Goal: Information Seeking & Learning: Learn about a topic

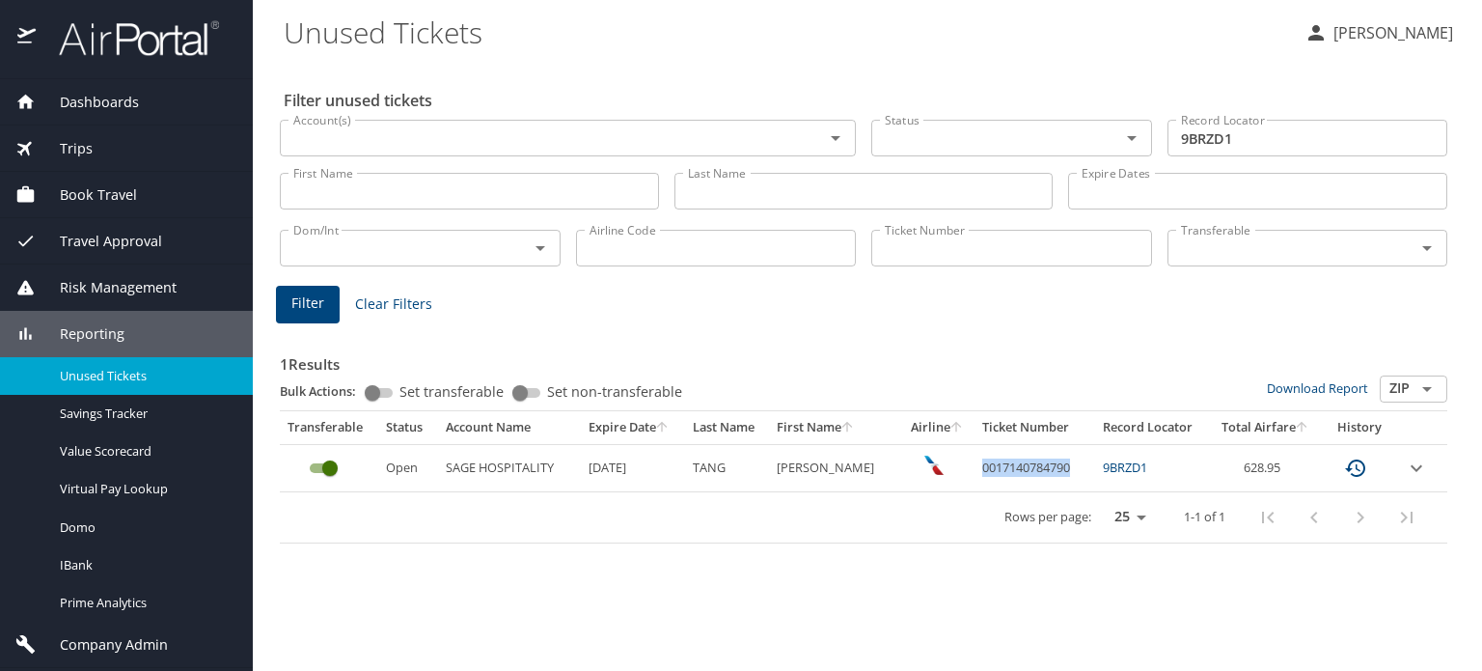
click at [123, 39] on img at bounding box center [128, 38] width 181 height 38
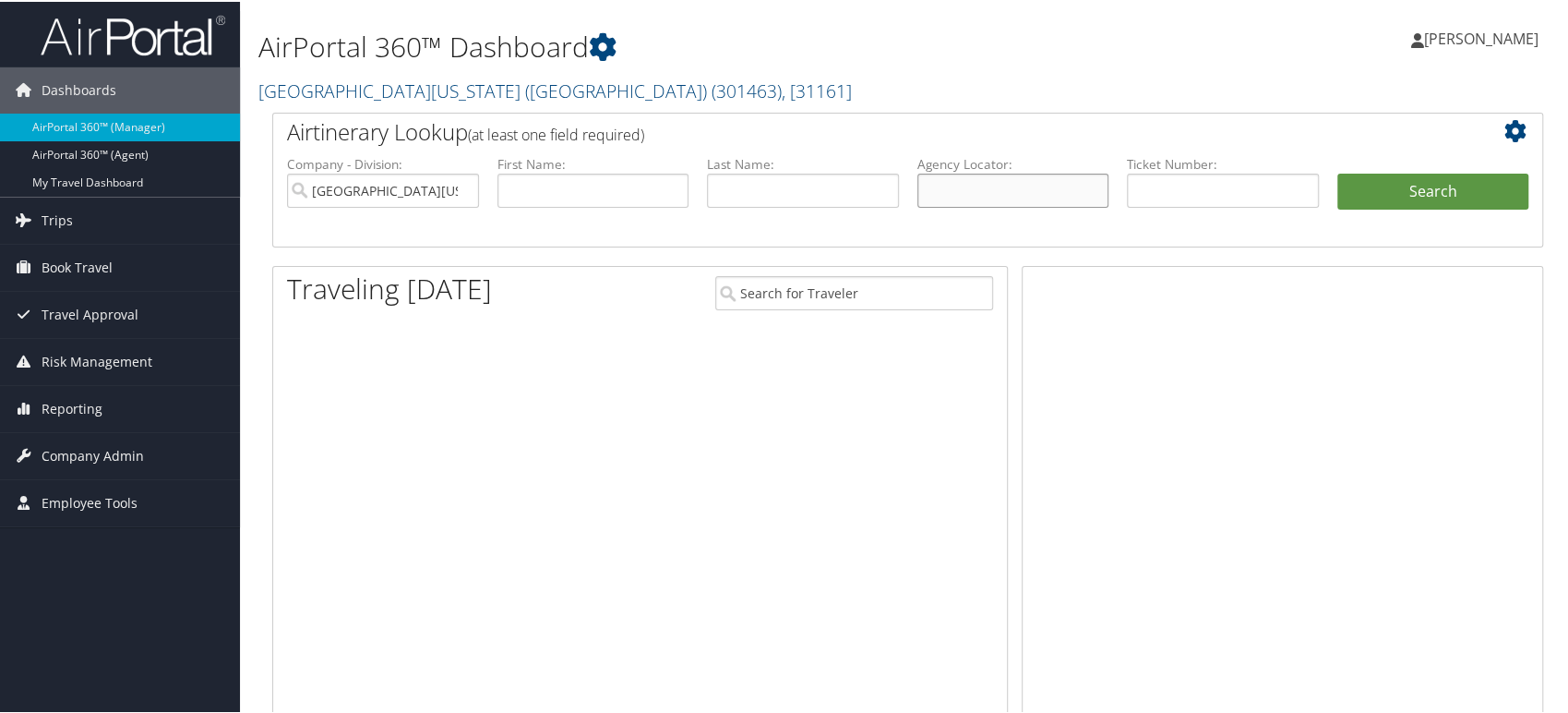
click at [978, 198] on input "text" at bounding box center [1013, 189] width 192 height 34
paste input "DC7Q1C"
type input "DC7Q1C"
click at [1450, 193] on button "Search" at bounding box center [1433, 189] width 192 height 37
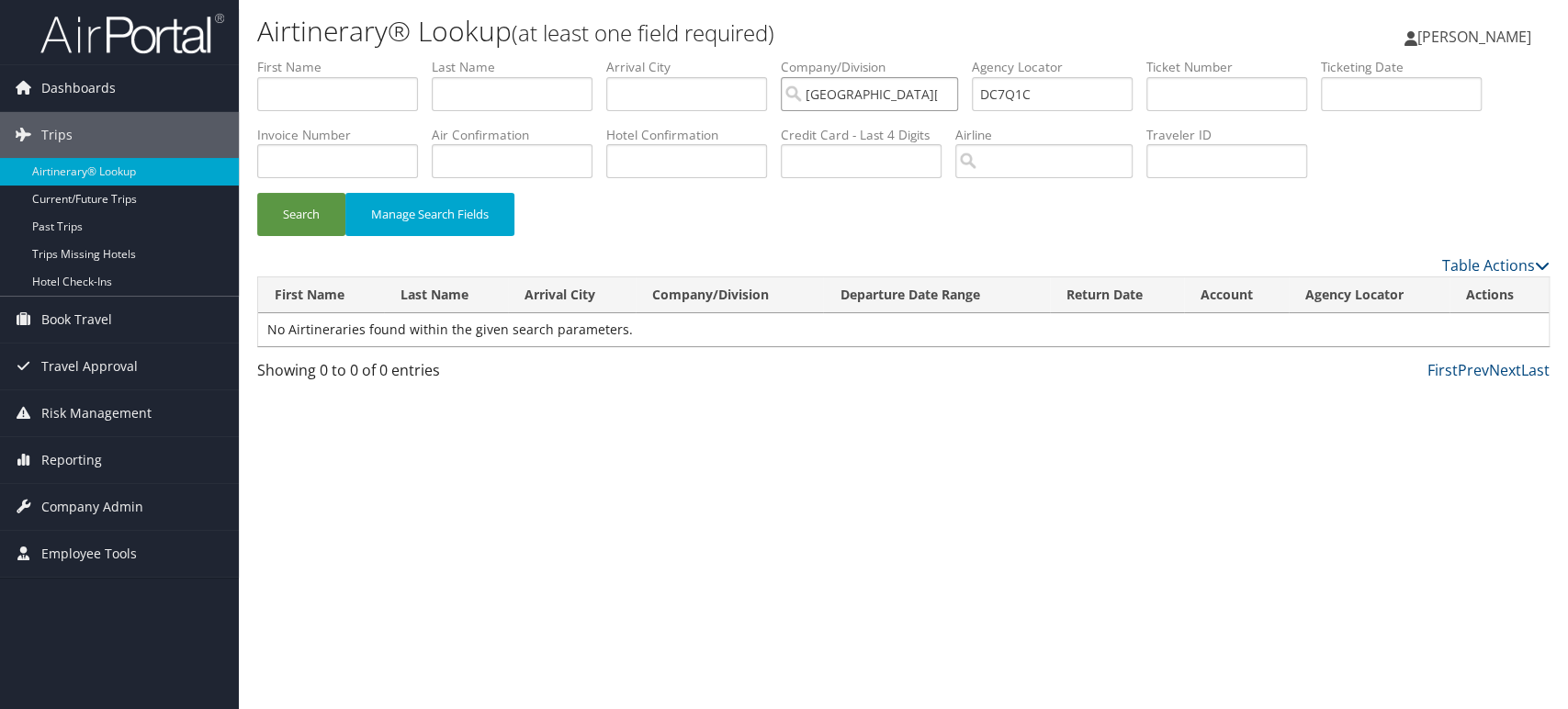
click at [953, 93] on input "University of Southern California (USC)" at bounding box center [869, 94] width 177 height 34
click at [271, 228] on button "Search" at bounding box center [301, 214] width 89 height 43
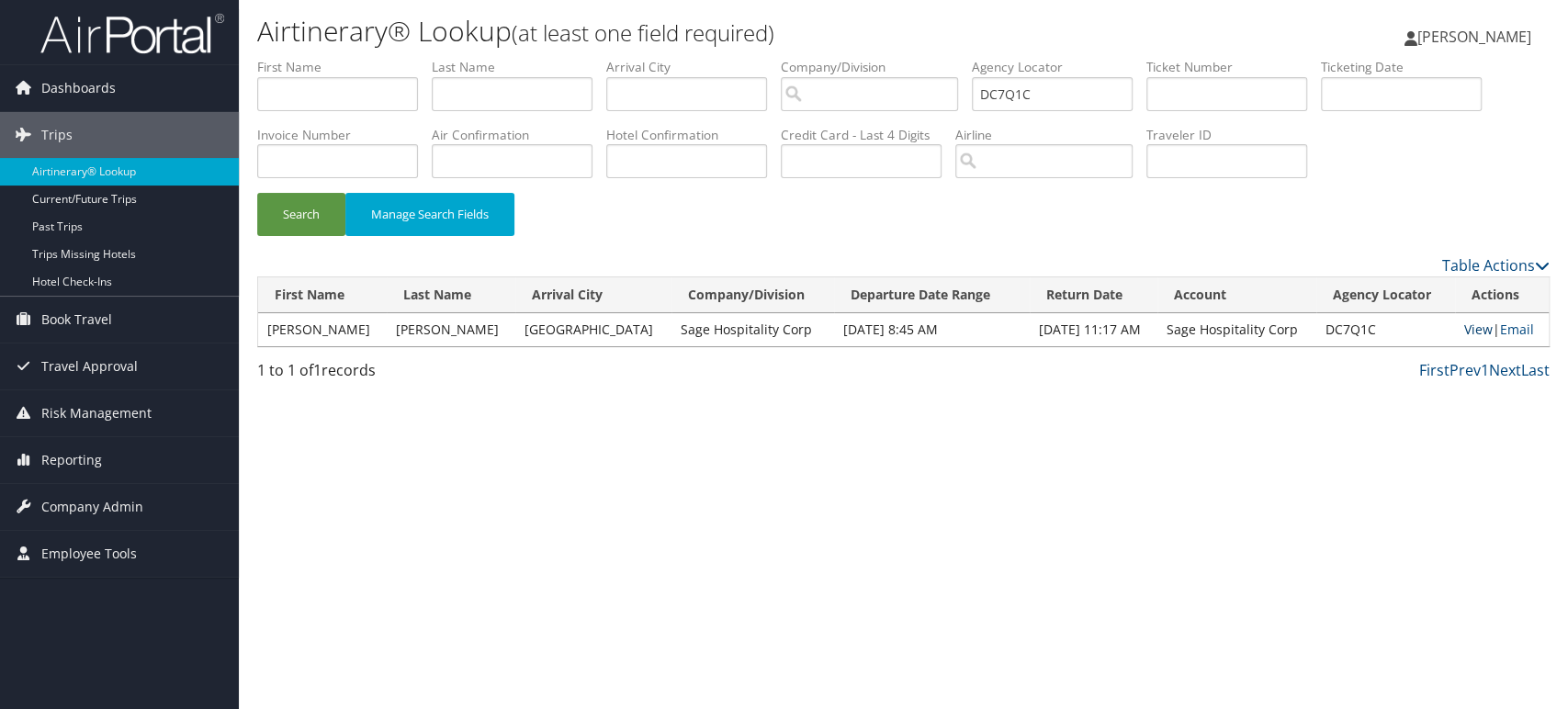
click at [1476, 329] on link "View" at bounding box center [1479, 329] width 29 height 17
drag, startPoint x: 1088, startPoint y: 91, endPoint x: 786, endPoint y: 121, distance: 303.5
click at [786, 58] on ul "First Name Last Name Departure City Arrival City Company/Division Airport/City …" at bounding box center [903, 58] width 1293 height 0
paste input "Y"
click at [308, 215] on button "Search" at bounding box center [301, 214] width 89 height 43
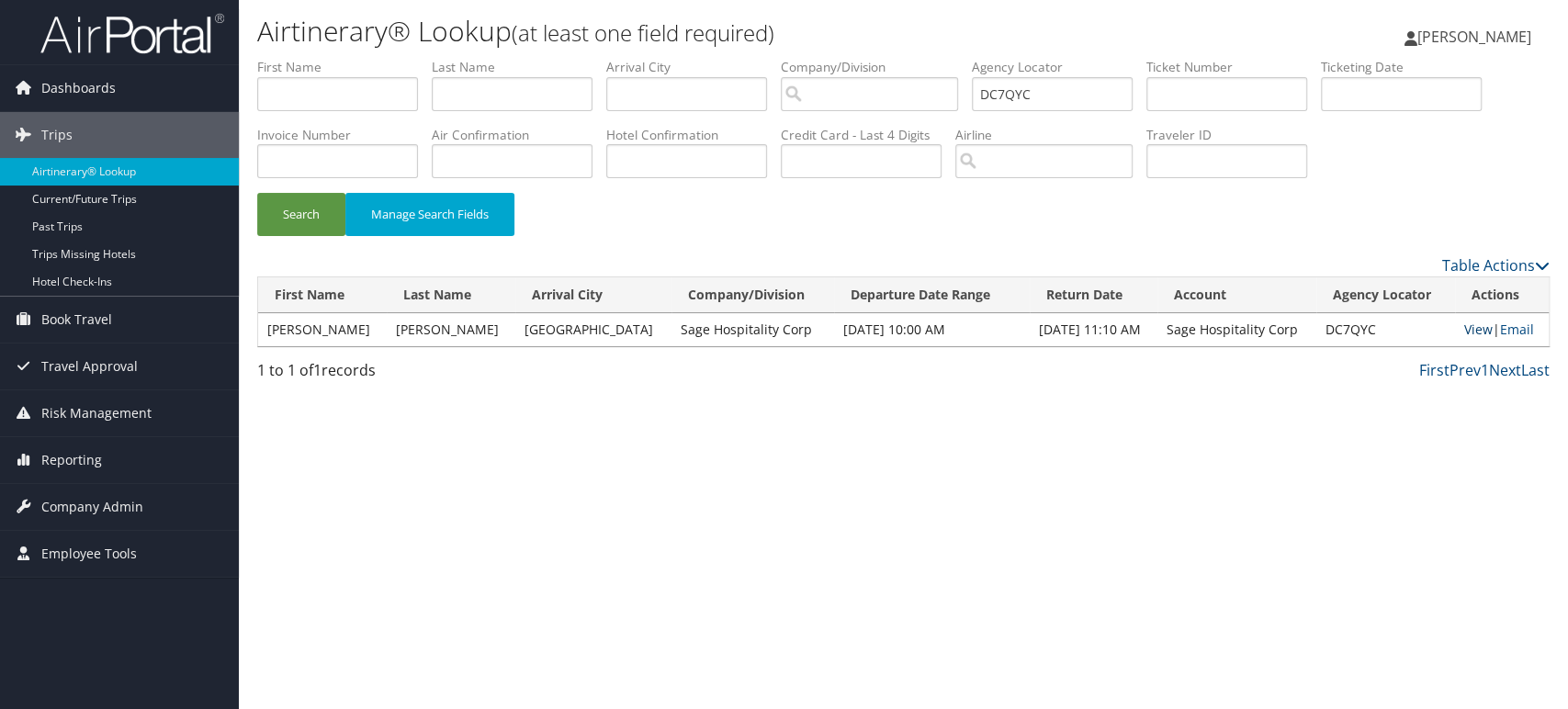
click at [1464, 327] on link "View" at bounding box center [1479, 329] width 29 height 17
click at [482, 418] on div "Airtinerary® Lookup (at least one field required) Rangdibou Abonmai Rangdibou A…" at bounding box center [903, 354] width 1329 height 709
drag, startPoint x: 1115, startPoint y: 89, endPoint x: 801, endPoint y: 101, distance: 314.2
click at [801, 58] on ul "First Name Last Name Departure City Arrival City Company/Division Airport/City …" at bounding box center [903, 58] width 1293 height 0
paste input "ZW4"
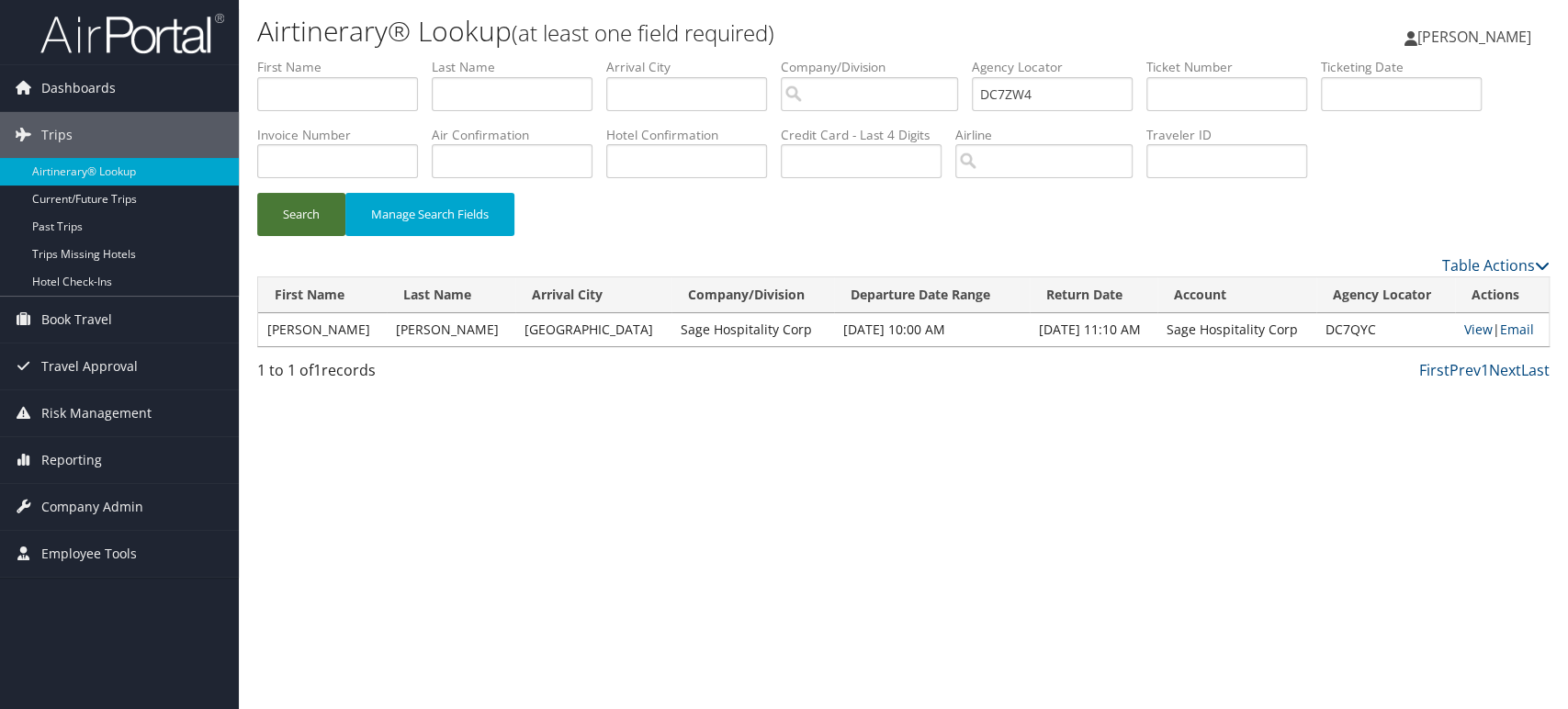
click at [288, 207] on button "Search" at bounding box center [301, 214] width 89 height 43
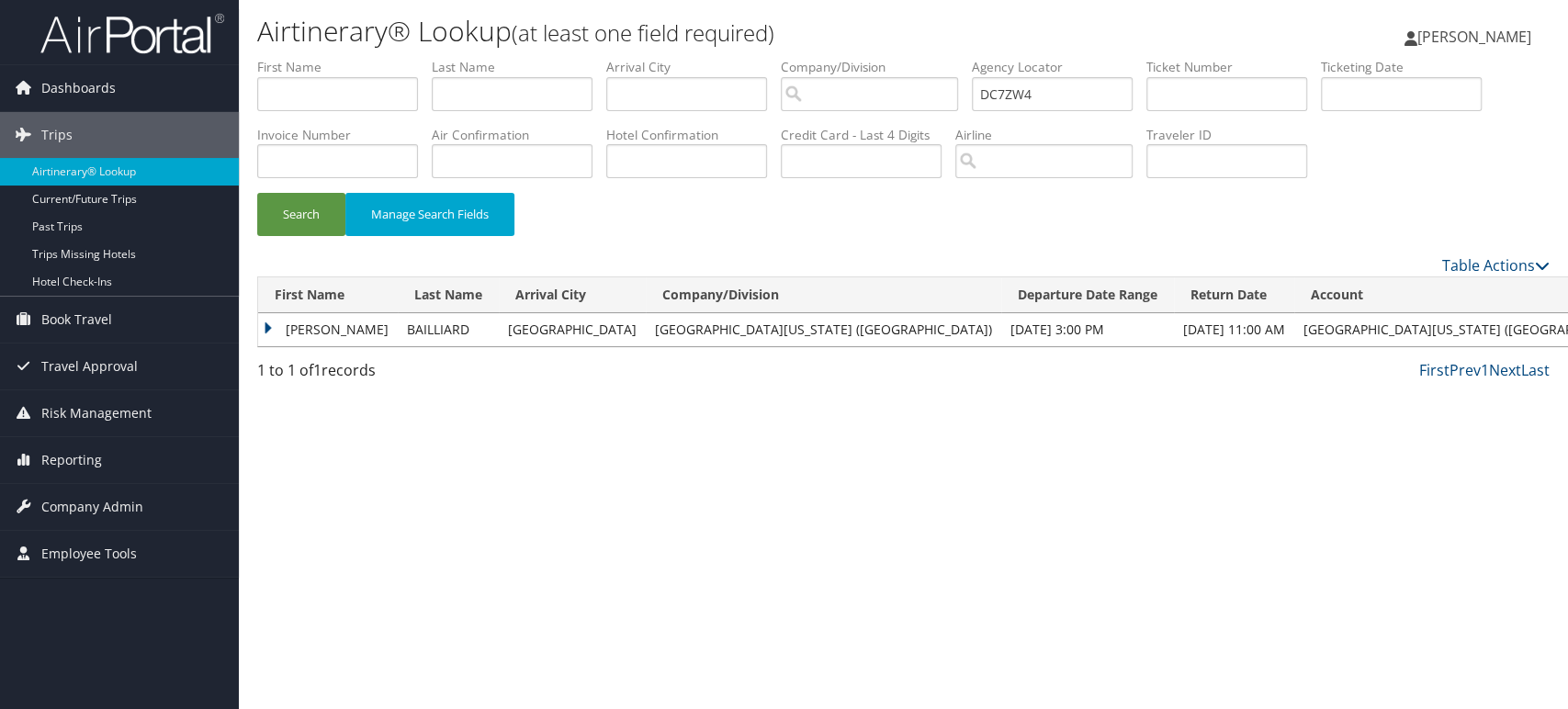
click at [267, 327] on td "ANTOINE" at bounding box center [327, 329] width 140 height 33
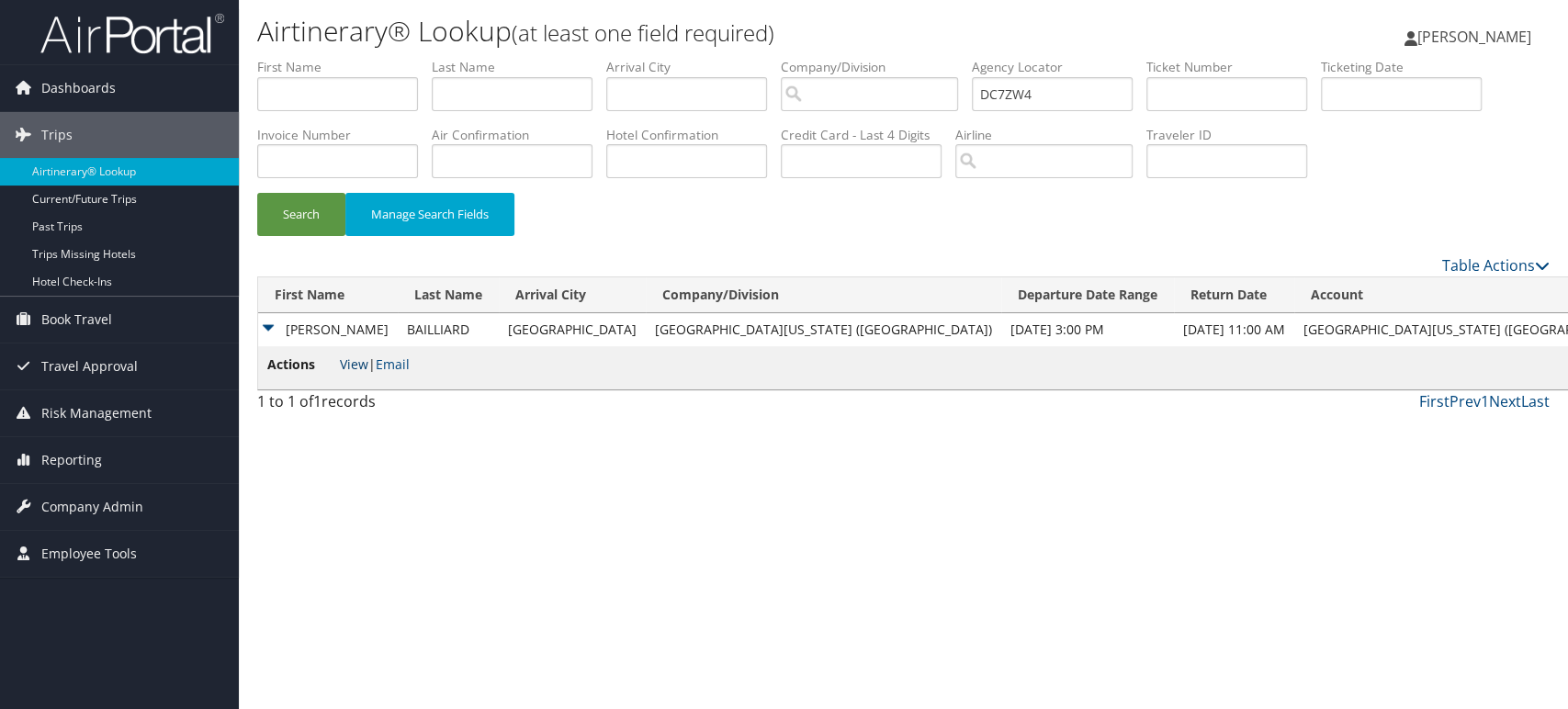
click at [352, 365] on link "View" at bounding box center [354, 364] width 29 height 17
drag, startPoint x: 1081, startPoint y: 93, endPoint x: 736, endPoint y: 117, distance: 345.8
click at [736, 58] on ul "First Name Last Name Departure City Arrival City Company/Division Airport/City …" at bounding box center [903, 58] width 1293 height 0
paste input "808B"
click at [287, 226] on button "Search" at bounding box center [301, 214] width 89 height 43
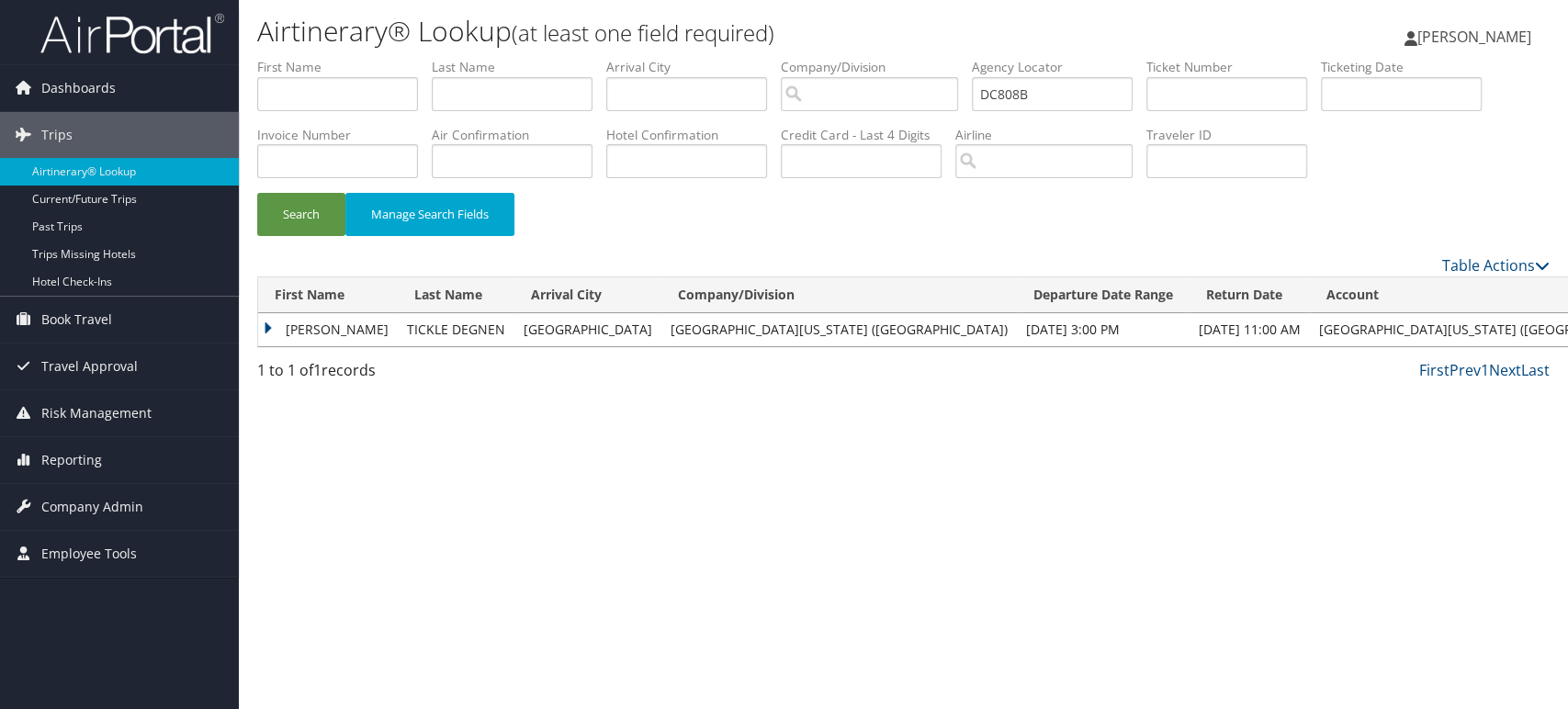
click at [270, 325] on td "LINDA" at bounding box center [327, 329] width 140 height 33
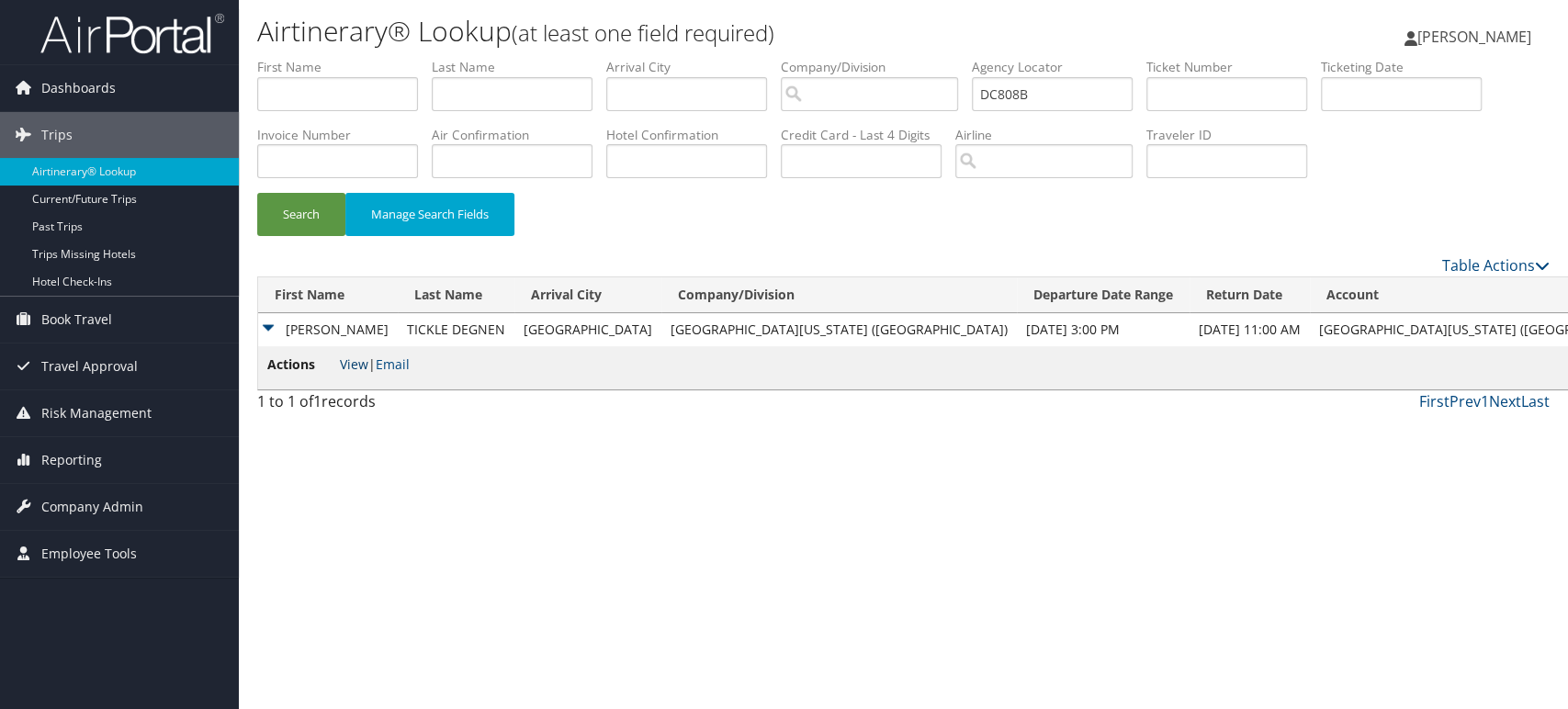
click at [348, 358] on link "View" at bounding box center [354, 364] width 29 height 17
drag, startPoint x: 1052, startPoint y: 95, endPoint x: 645, endPoint y: 118, distance: 407.6
click at [645, 58] on ul "First Name Last Name Departure City Arrival City Company/Division Airport/City …" at bounding box center [903, 58] width 1293 height 0
paste input "P1"
type input "DC80P1"
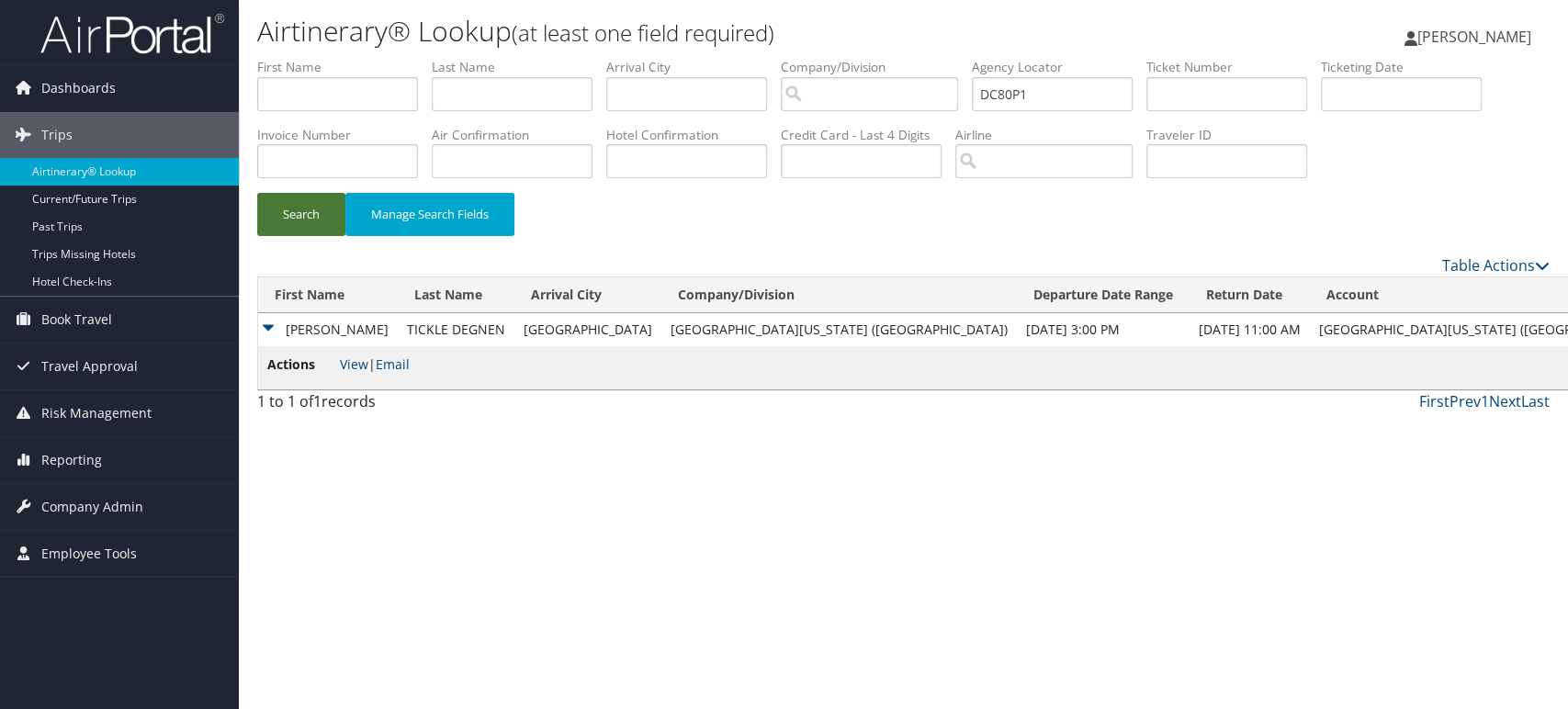
click at [303, 232] on button "Search" at bounding box center [301, 214] width 89 height 43
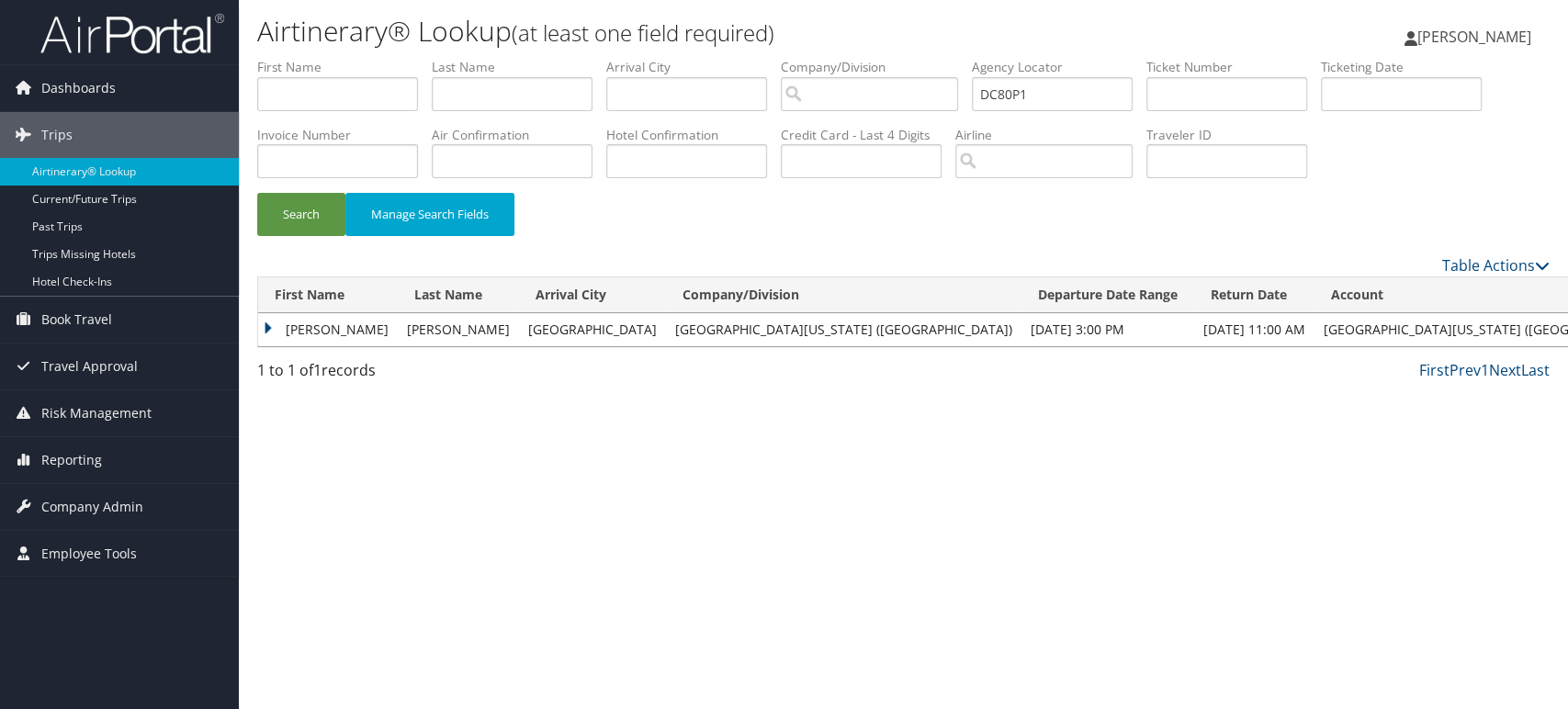
click at [270, 328] on td "LINDA" at bounding box center [327, 329] width 140 height 33
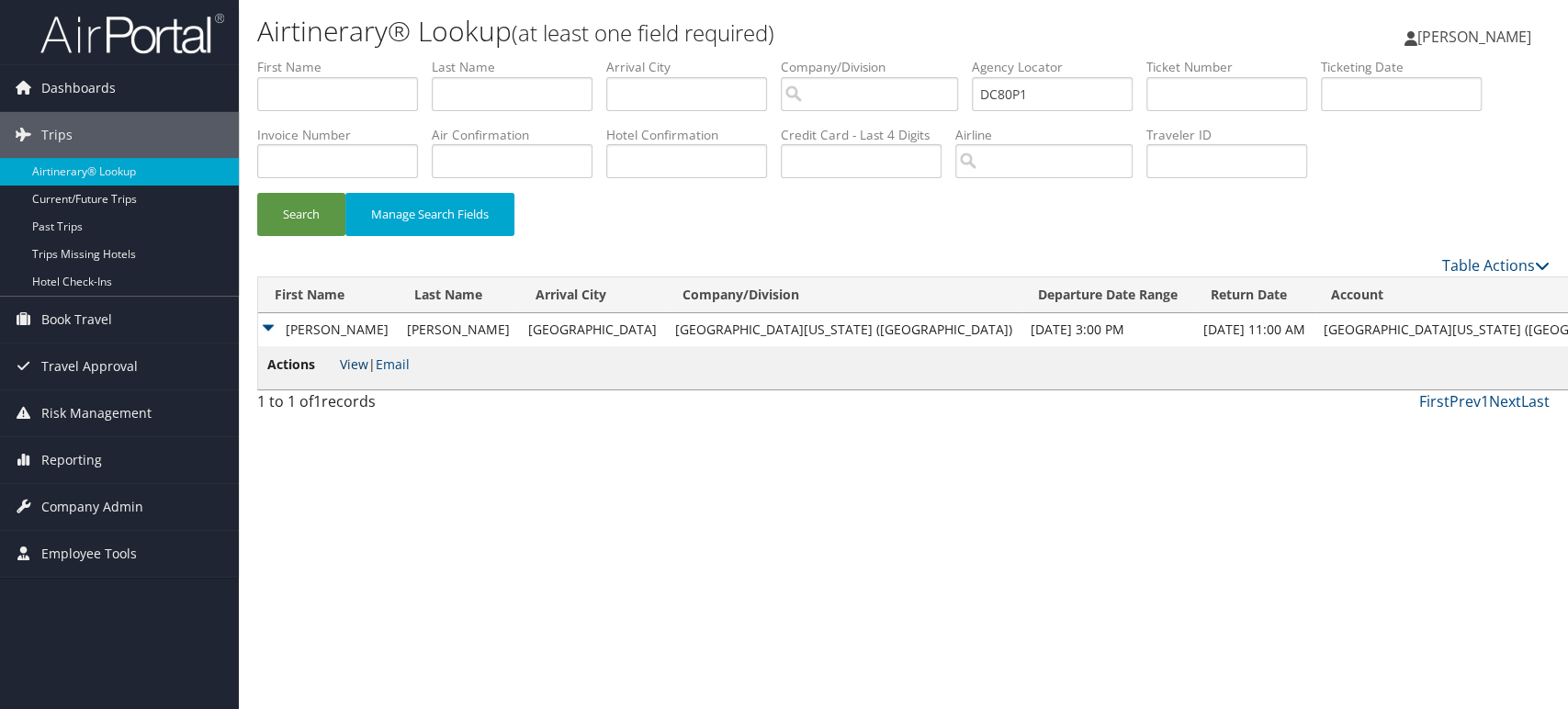
click at [344, 365] on link "View" at bounding box center [354, 364] width 29 height 17
click at [110, 31] on img at bounding box center [131, 33] width 184 height 43
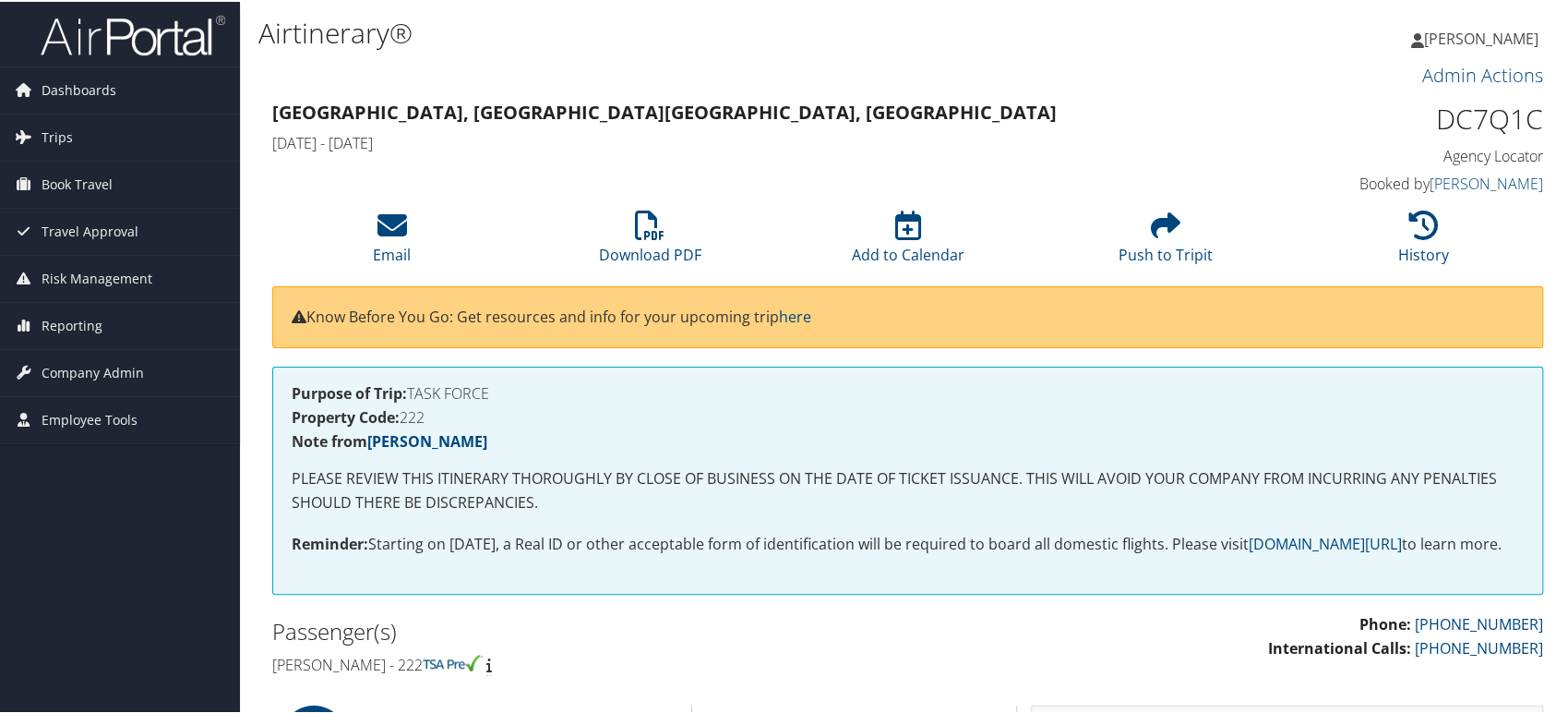
drag, startPoint x: 672, startPoint y: 223, endPoint x: 657, endPoint y: 190, distance: 36.2
click at [672, 223] on li "Download PDF" at bounding box center [649, 236] width 257 height 75
click at [639, 227] on icon at bounding box center [650, 223] width 30 height 30
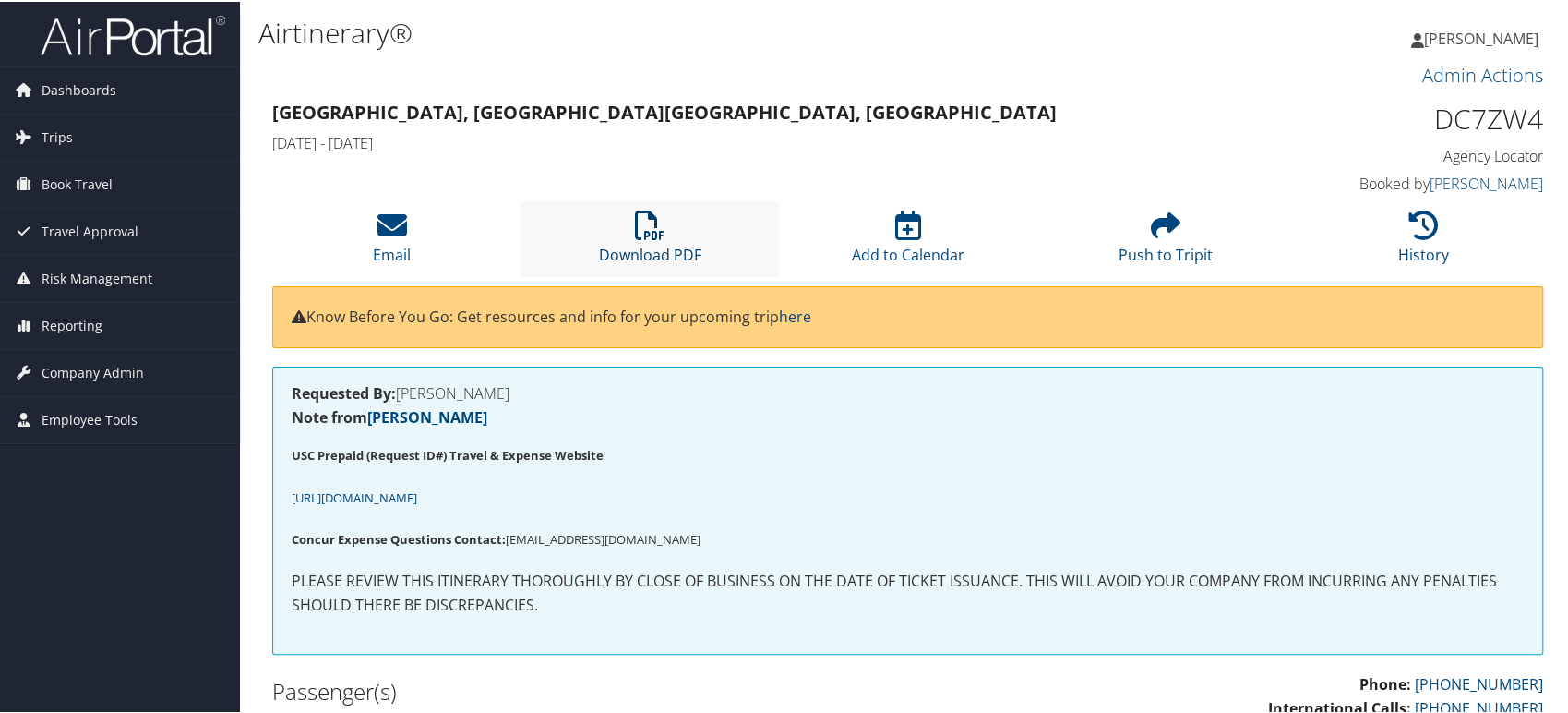
click at [654, 225] on icon at bounding box center [650, 223] width 30 height 30
click at [647, 246] on link "Download PDF" at bounding box center [650, 241] width 102 height 44
click at [654, 221] on icon at bounding box center [650, 223] width 30 height 30
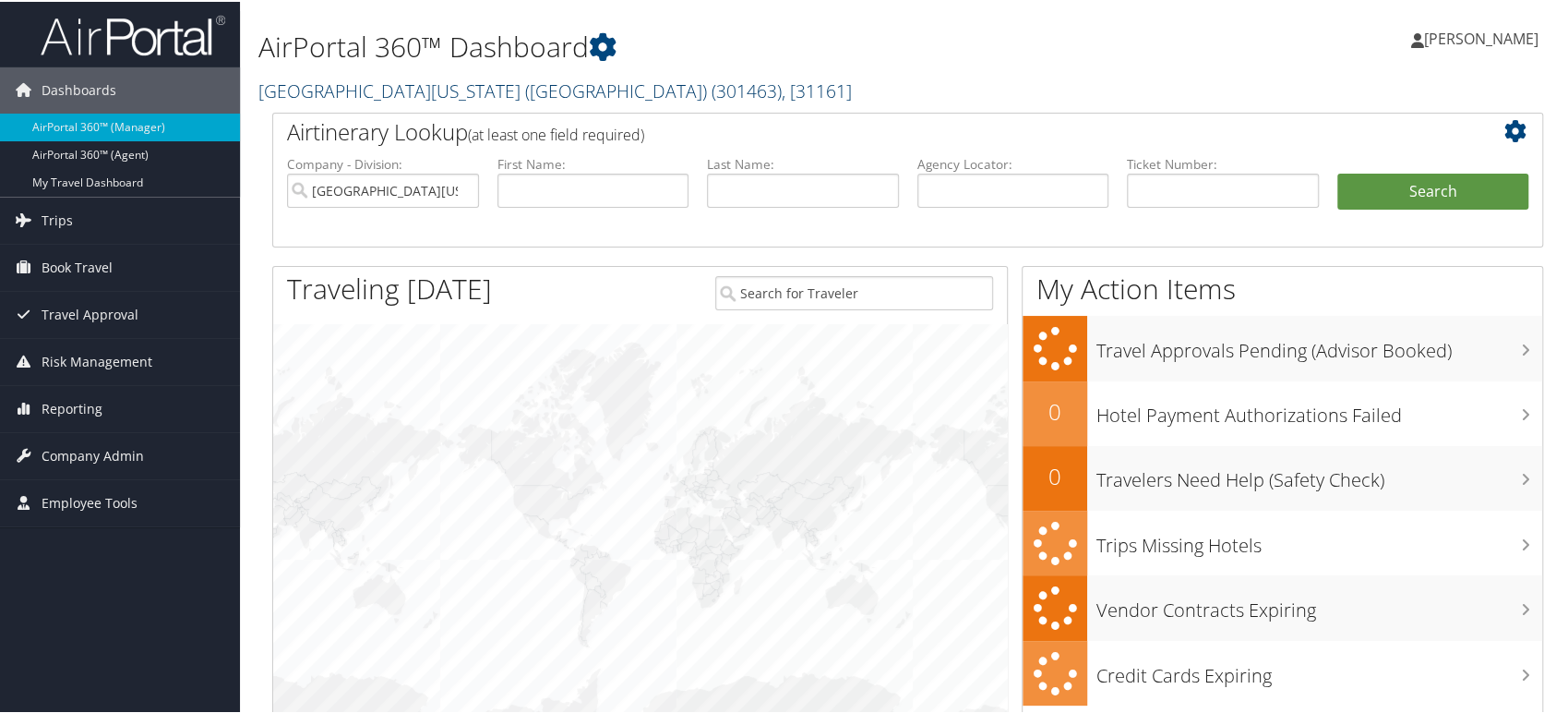
click at [546, 90] on link "[GEOGRAPHIC_DATA][US_STATE] ([GEOGRAPHIC_DATA]) ( 301463 ) , [ 31161 ]" at bounding box center [555, 89] width 593 height 25
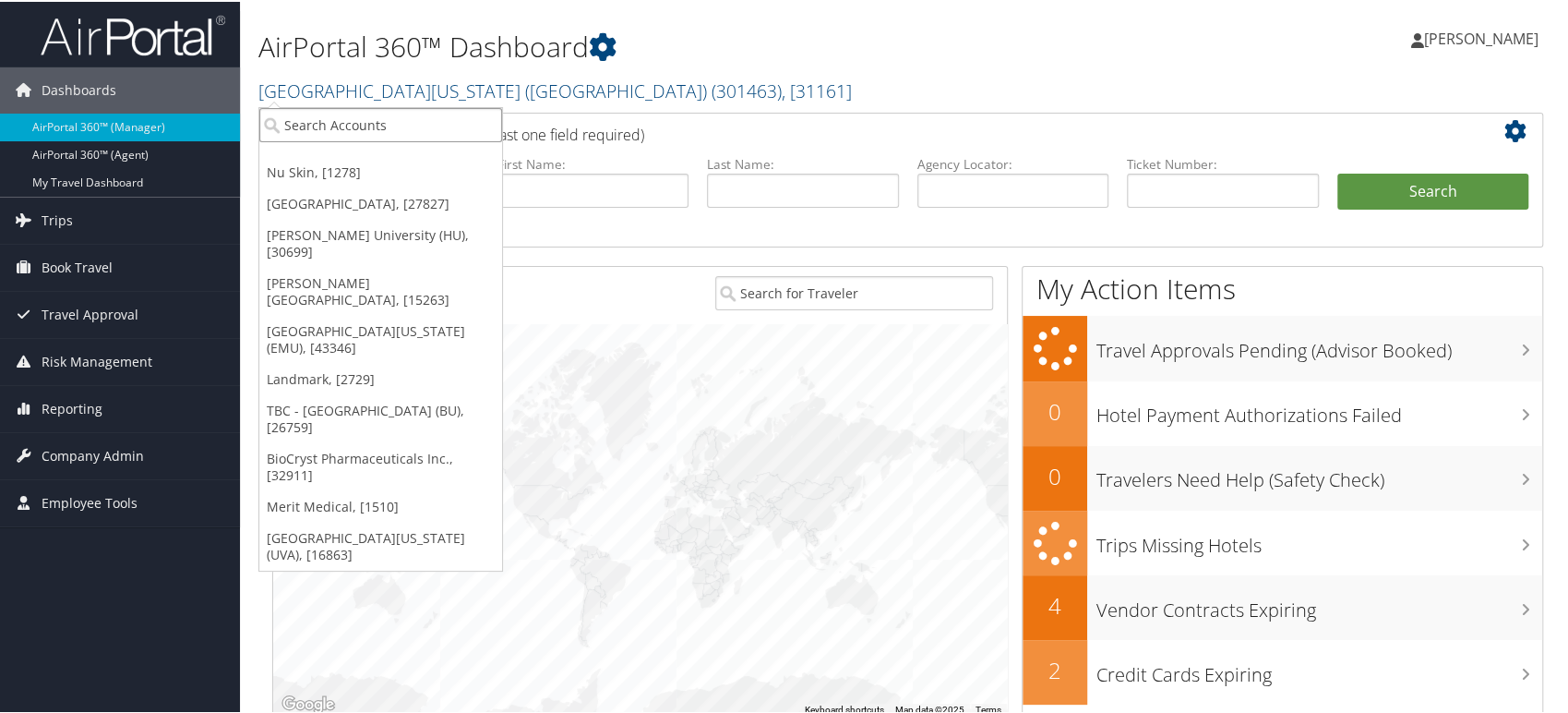
click at [389, 134] on input "search" at bounding box center [381, 123] width 243 height 34
paste input "302001"
type input "302001"
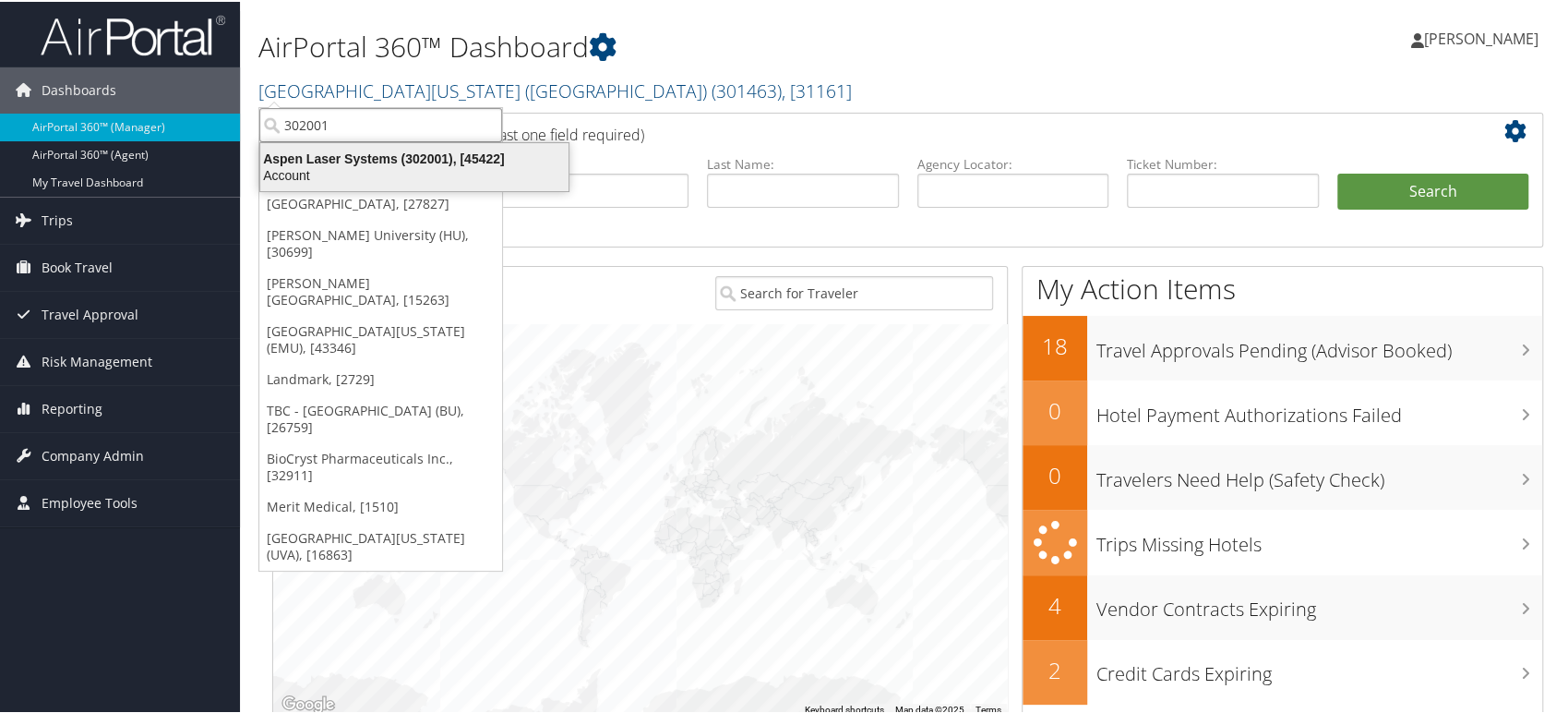
click at [377, 166] on div "Account" at bounding box center [414, 173] width 330 height 16
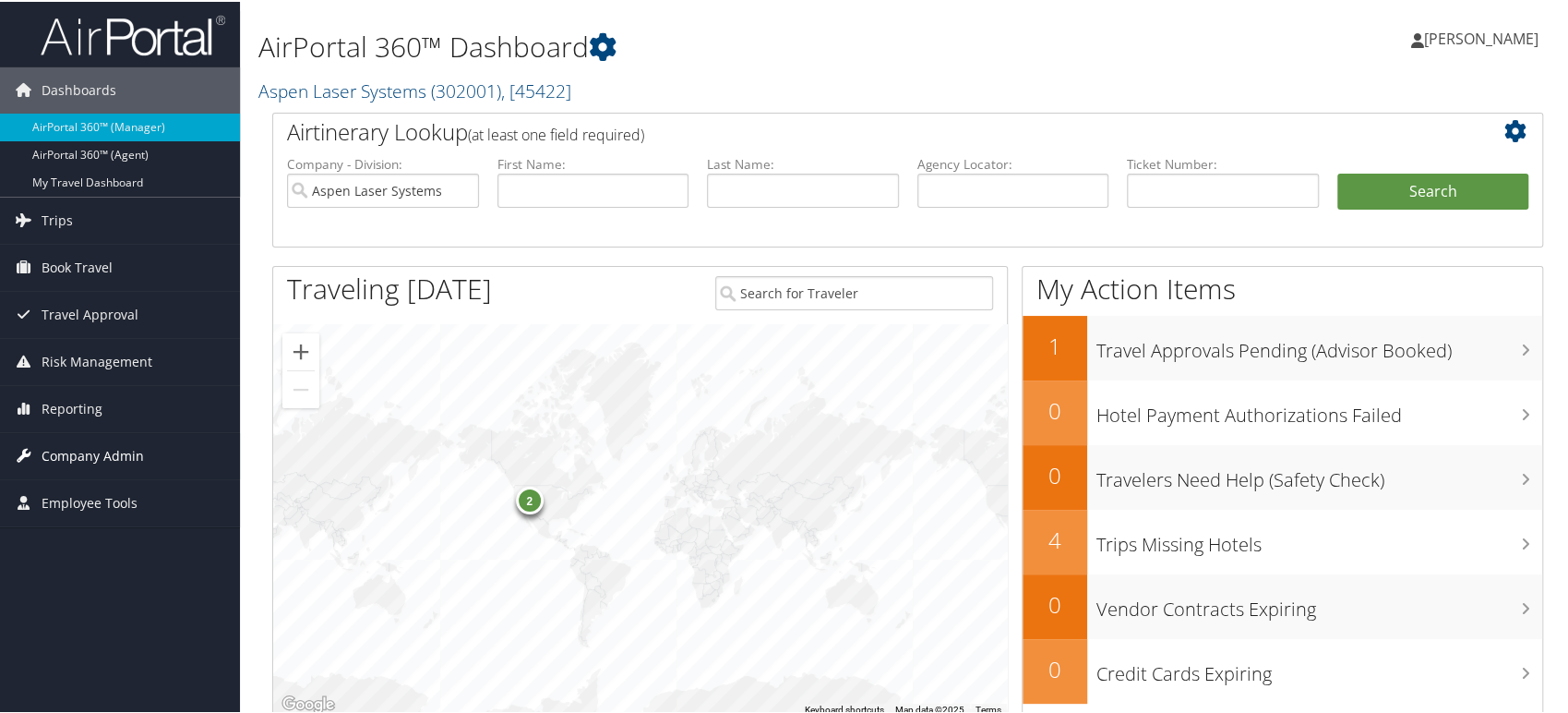
click at [71, 454] on span "Company Admin" at bounding box center [92, 455] width 102 height 46
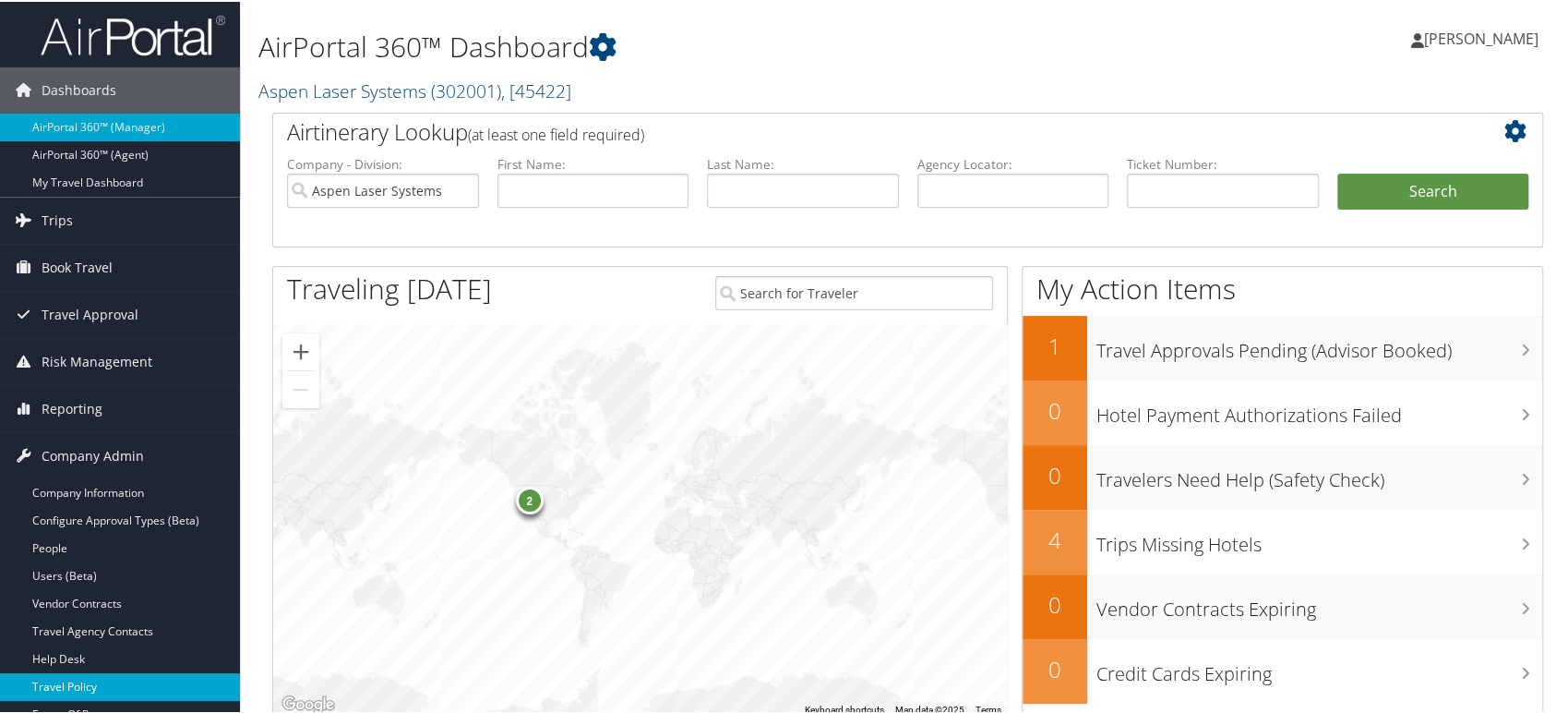
click at [81, 690] on link "Travel Policy" at bounding box center [120, 684] width 240 height 28
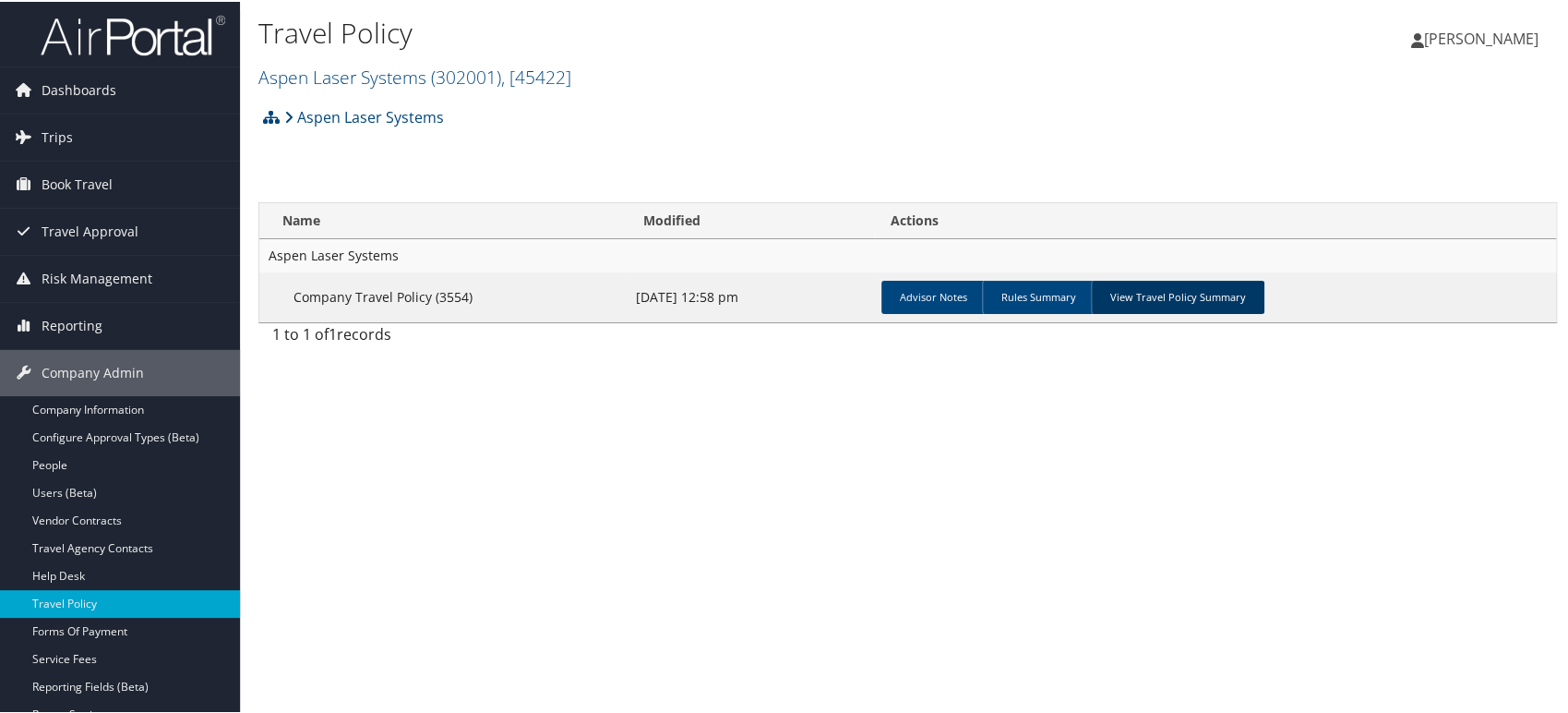
click at [1152, 292] on link "View Travel Policy Summary" at bounding box center [1177, 295] width 173 height 33
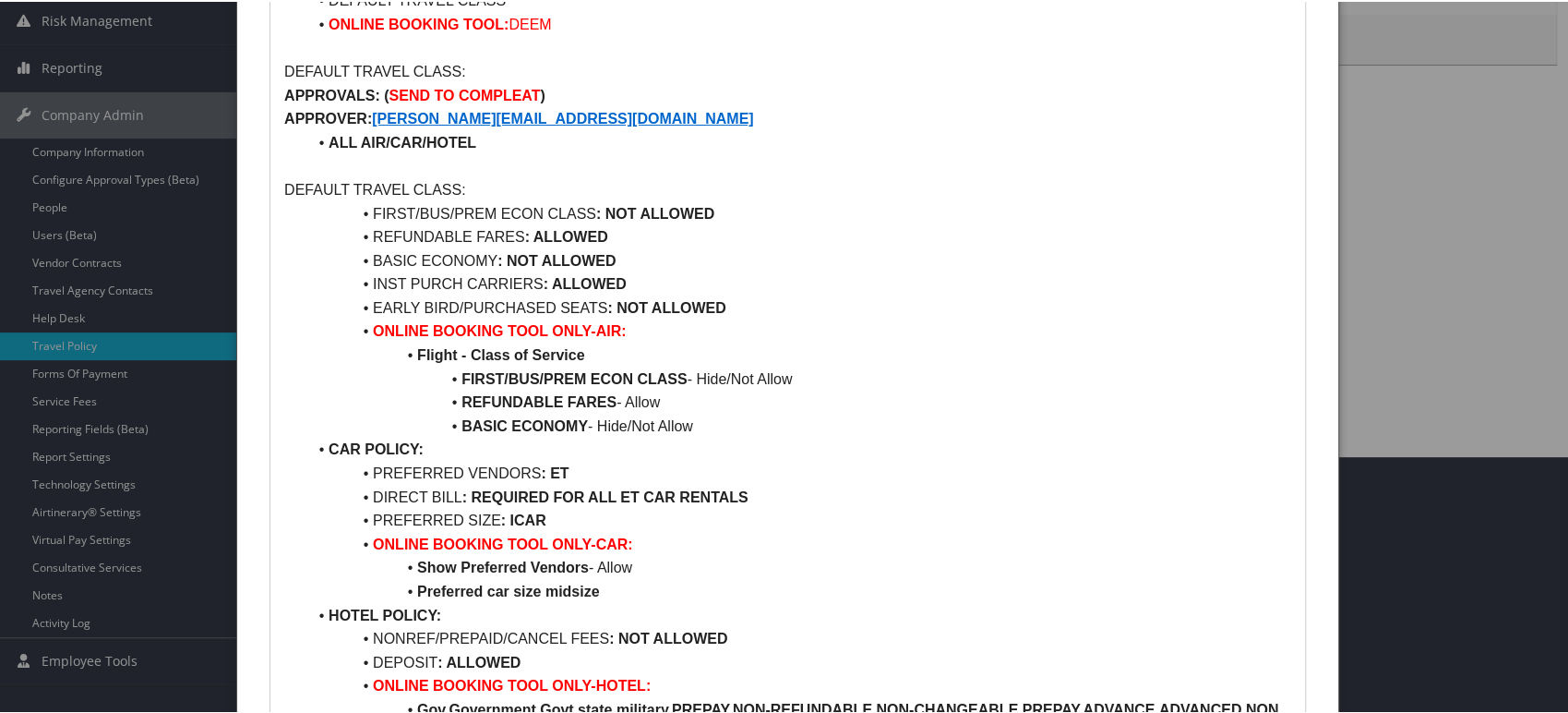
scroll to position [222, 0]
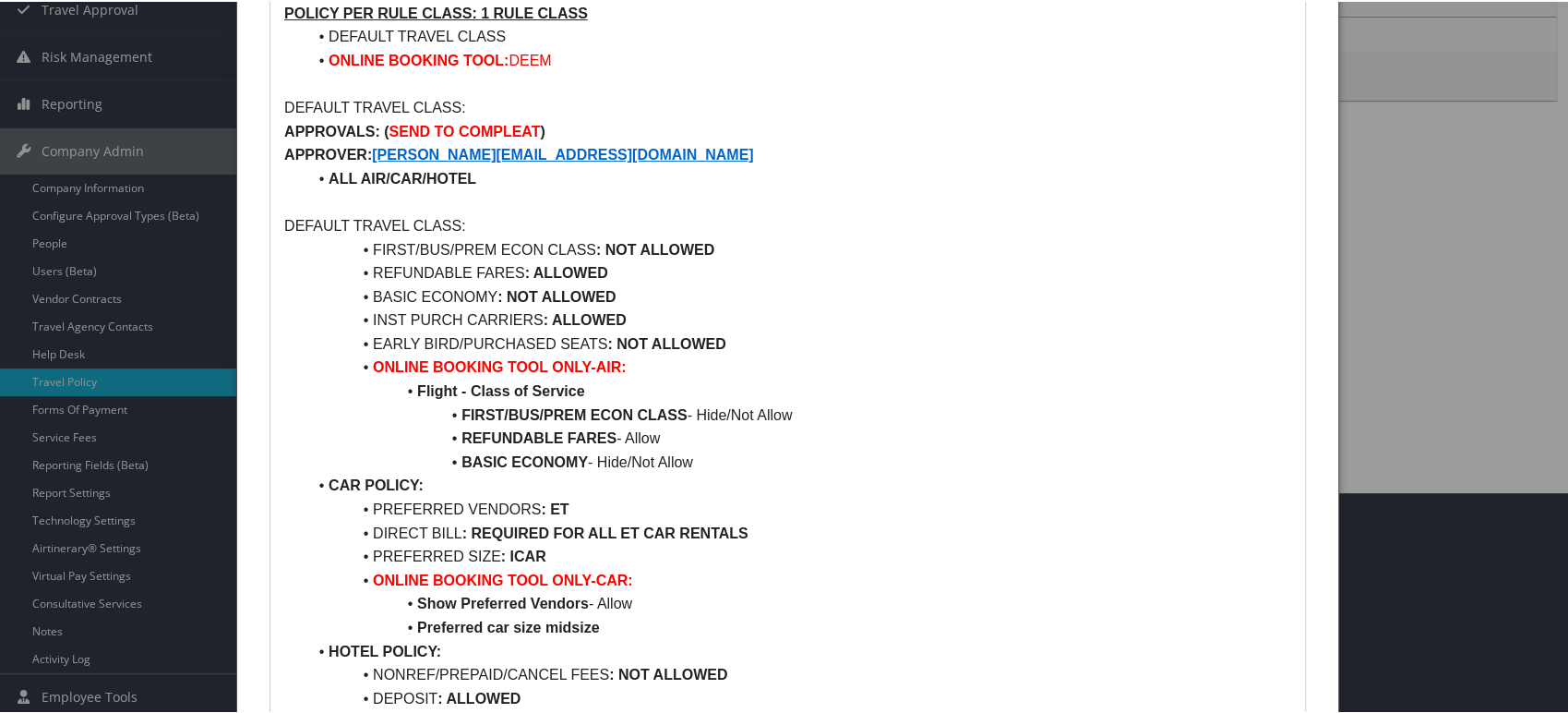
drag, startPoint x: 727, startPoint y: 239, endPoint x: 433, endPoint y: 241, distance: 294.0
click at [435, 241] on li "FIRST/BUS/PREM ECON CLASS : NOT ALLOWED" at bounding box center [798, 248] width 984 height 24
drag, startPoint x: 666, startPoint y: 271, endPoint x: 294, endPoint y: 294, distance: 372.7
click at [294, 294] on ul "FIRST/BUS/PREM ECON CLASS : NOT ALLOWED REFUNDABLE FARES : ALLOWED BASIC ECONOM…" at bounding box center [787, 531] width 1007 height 590
drag, startPoint x: 637, startPoint y: 298, endPoint x: 316, endPoint y: 324, distance: 322.1
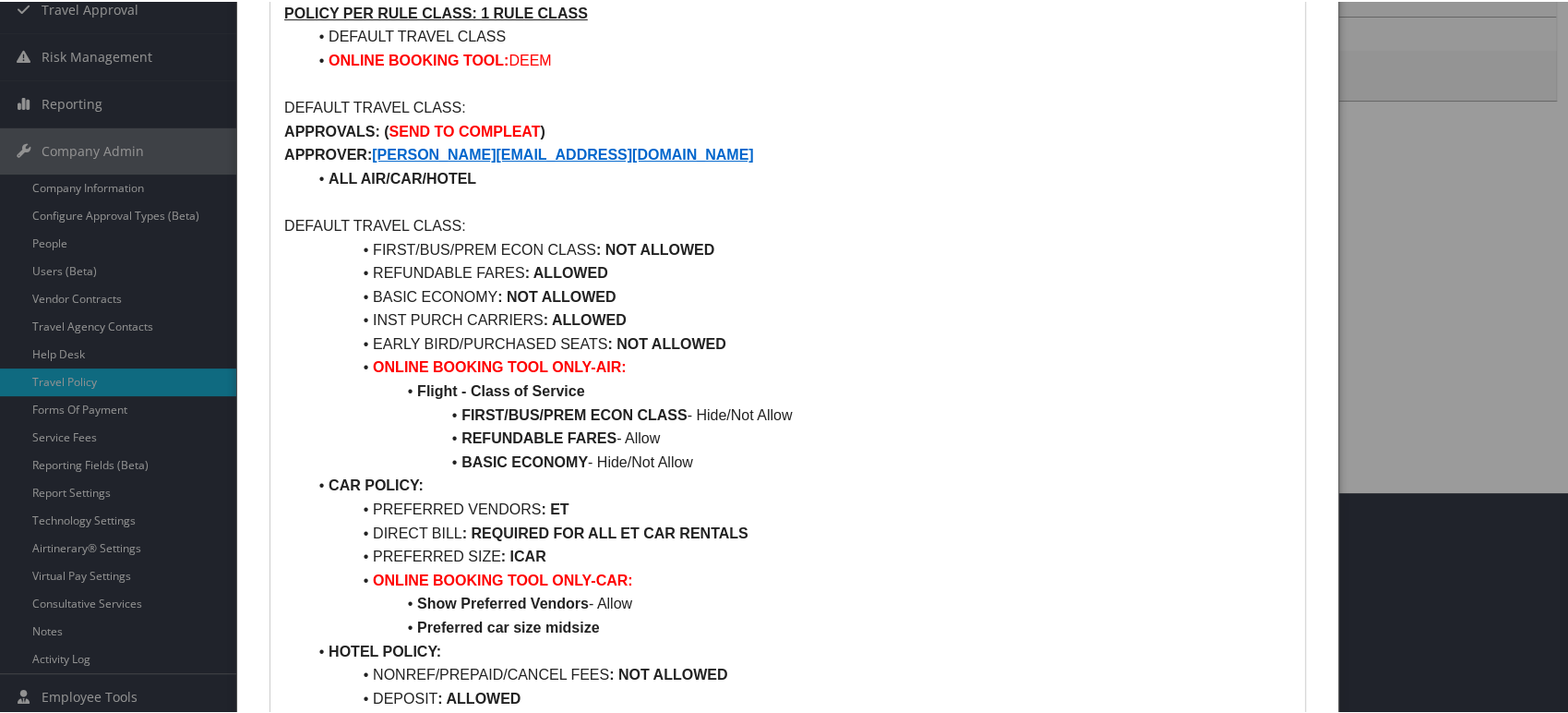
click at [316, 324] on ul "FIRST/BUS/PREM ECON CLASS : NOT ALLOWED REFUNDABLE FARES : ALLOWED BASIC ECONOM…" at bounding box center [787, 531] width 1007 height 590
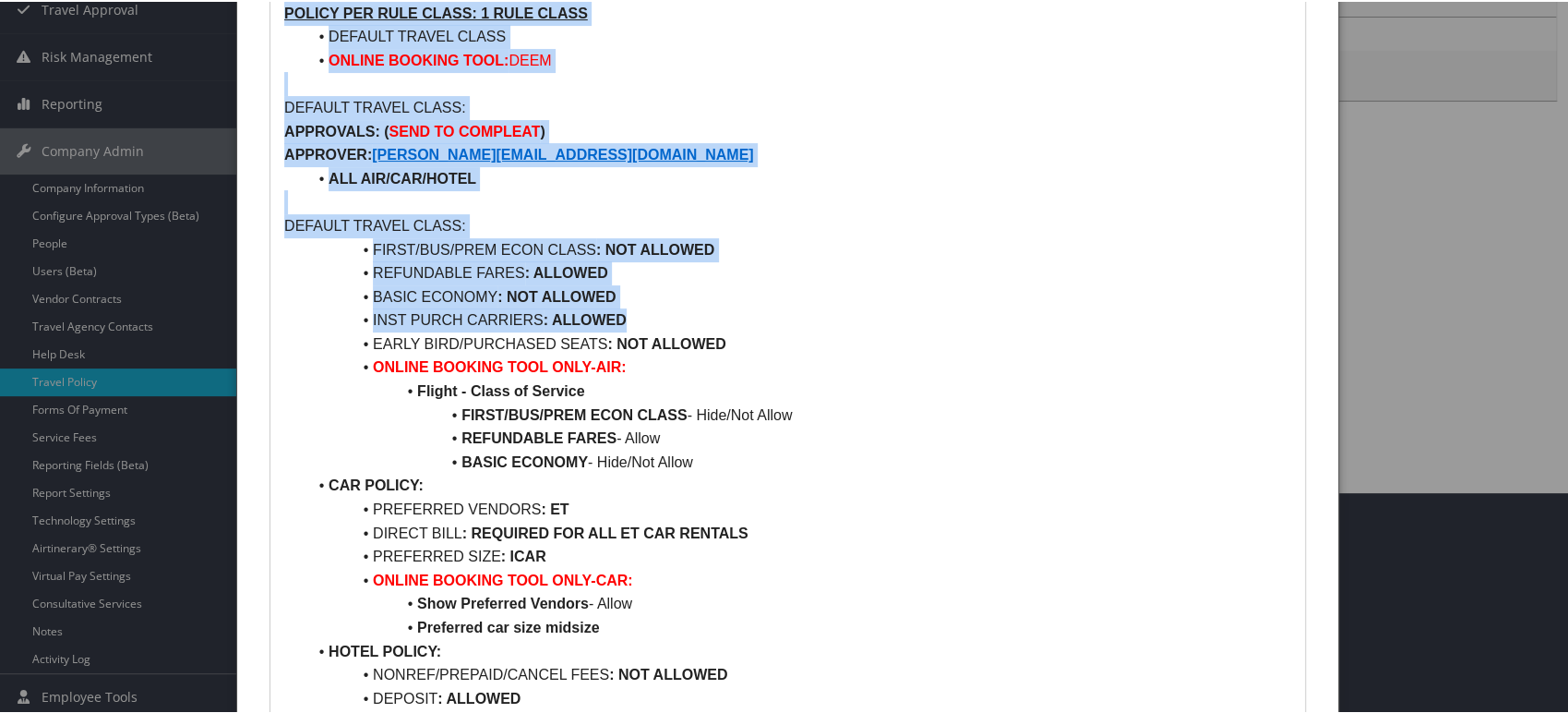
drag, startPoint x: 709, startPoint y: 316, endPoint x: 208, endPoint y: 353, distance: 502.4
click at [208, 353] on body "Menu Dashboards ► AirPortal 360™ (Manager) AirPortal 360™ (Agent) My Travel Das…" at bounding box center [787, 134] width 1576 height 713
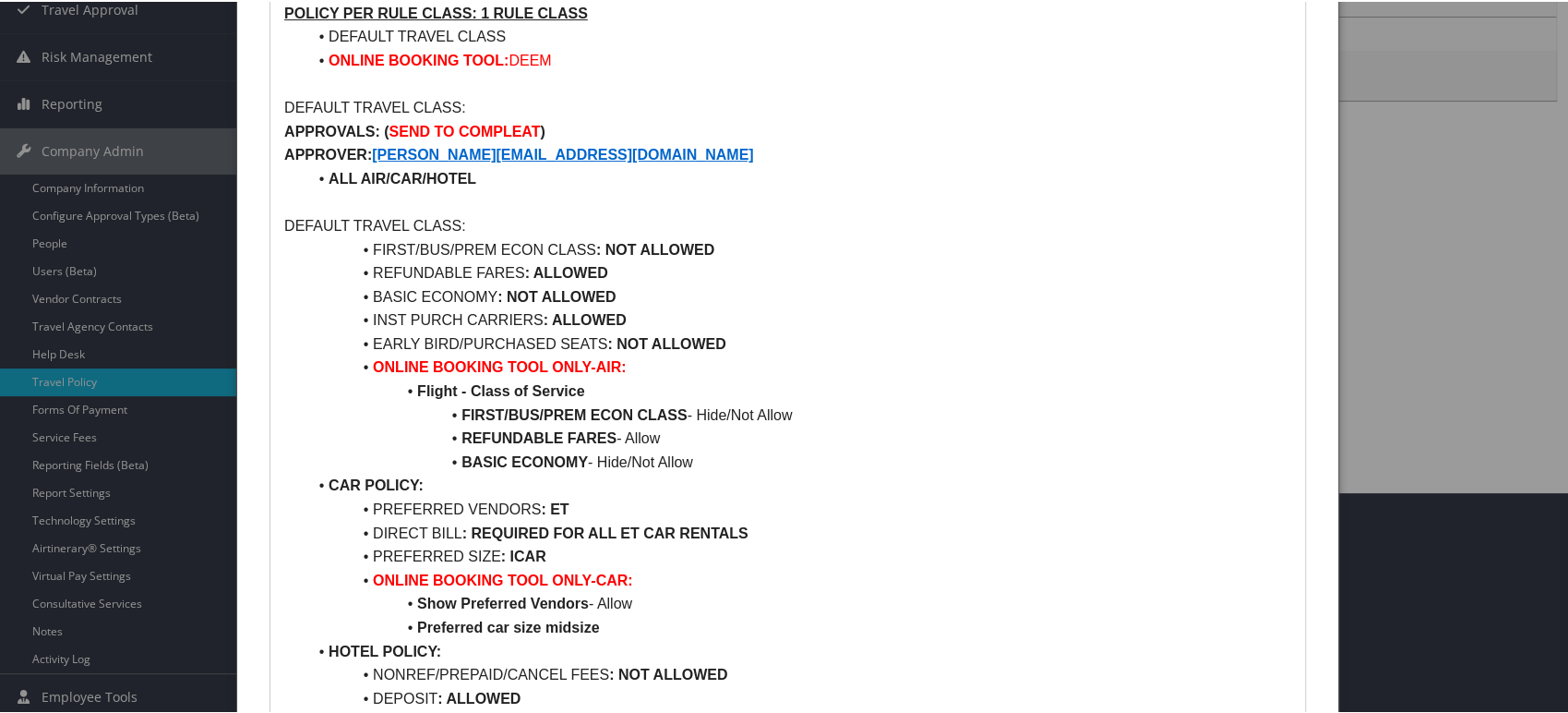
click at [732, 359] on li "ONLINE BOOKING TOOL ONLY-AIR:" at bounding box center [798, 366] width 984 height 24
drag, startPoint x: 804, startPoint y: 353, endPoint x: 436, endPoint y: 345, distance: 368.1
click at [438, 345] on li "EARLY BIRD/PURCHASED SEATS : NOT ALLOWED" at bounding box center [798, 342] width 984 height 24
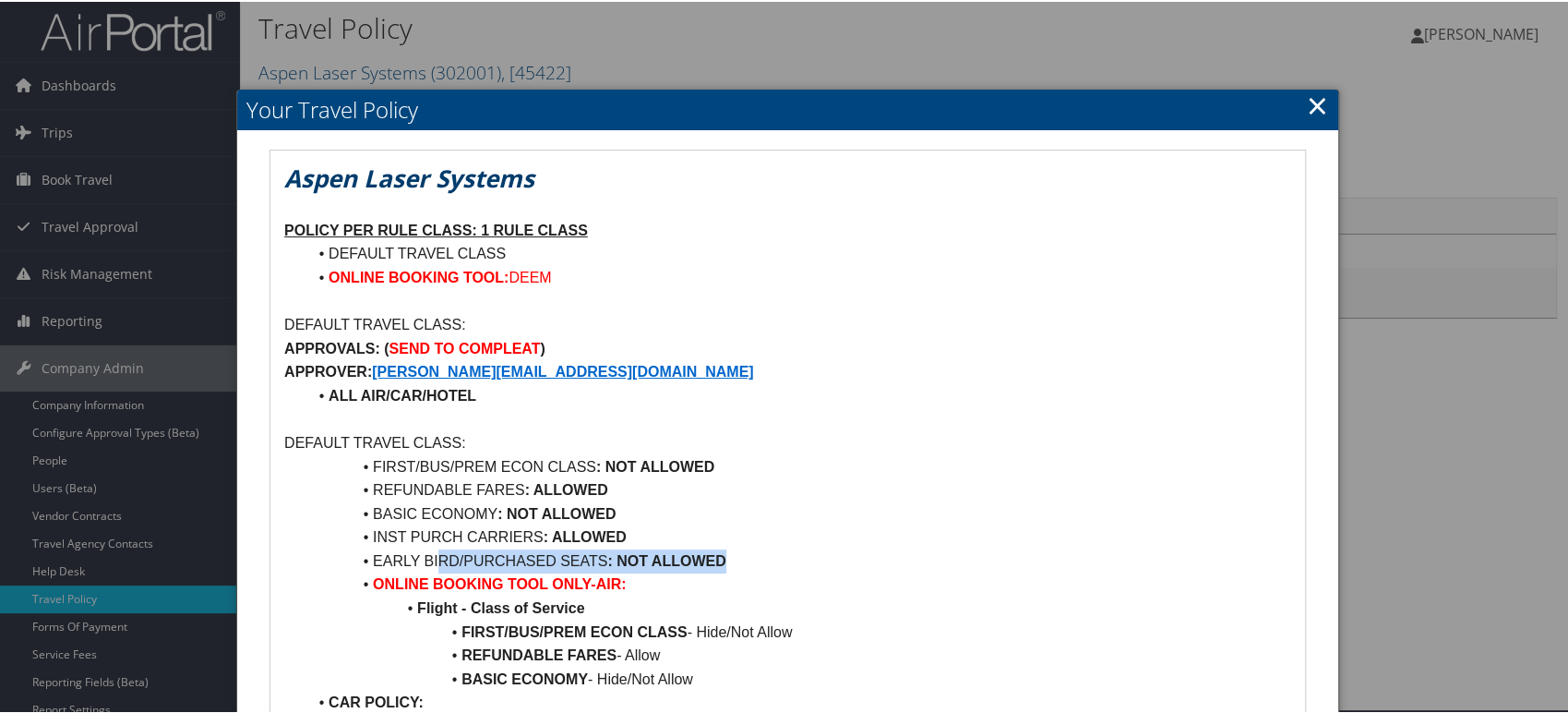
scroll to position [0, 0]
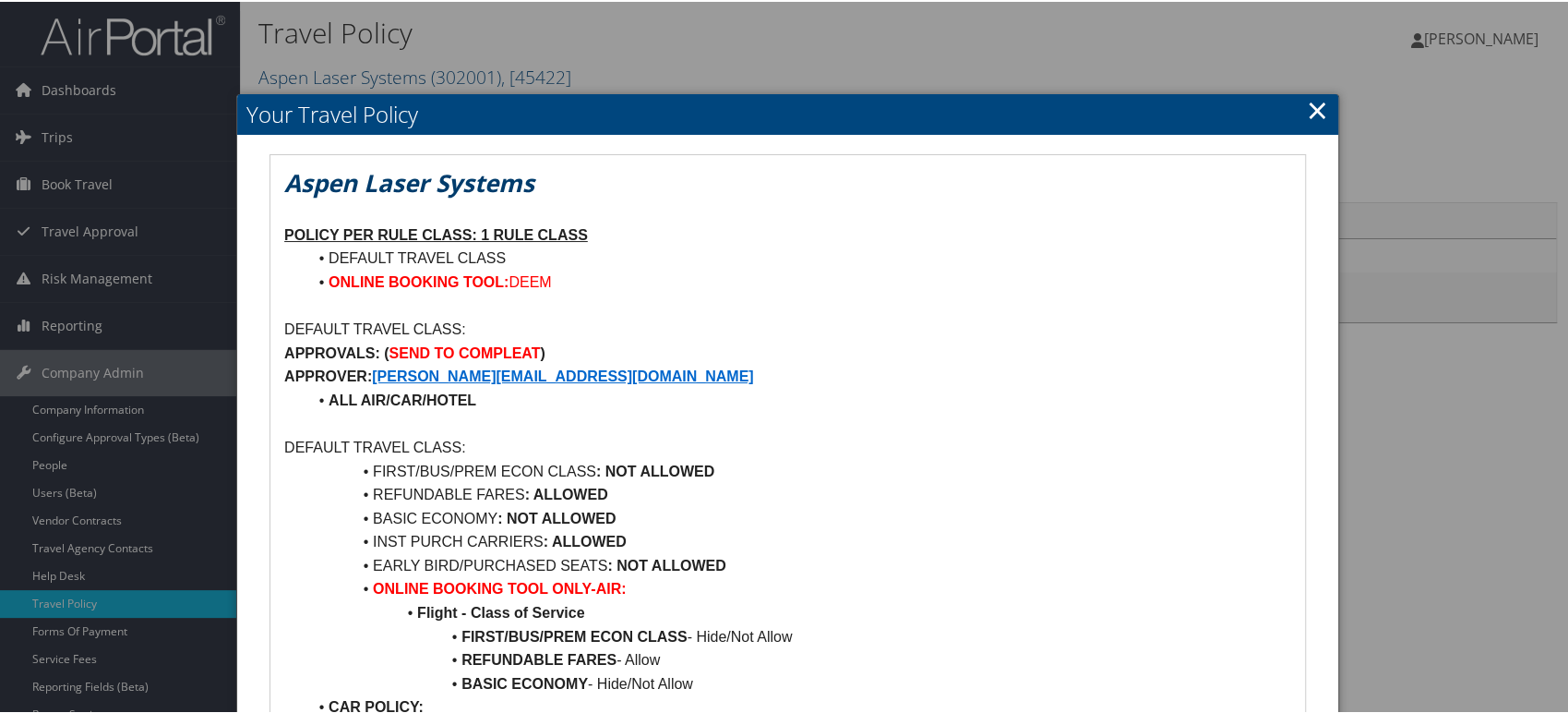
click at [1314, 111] on link "×" at bounding box center [1317, 108] width 21 height 37
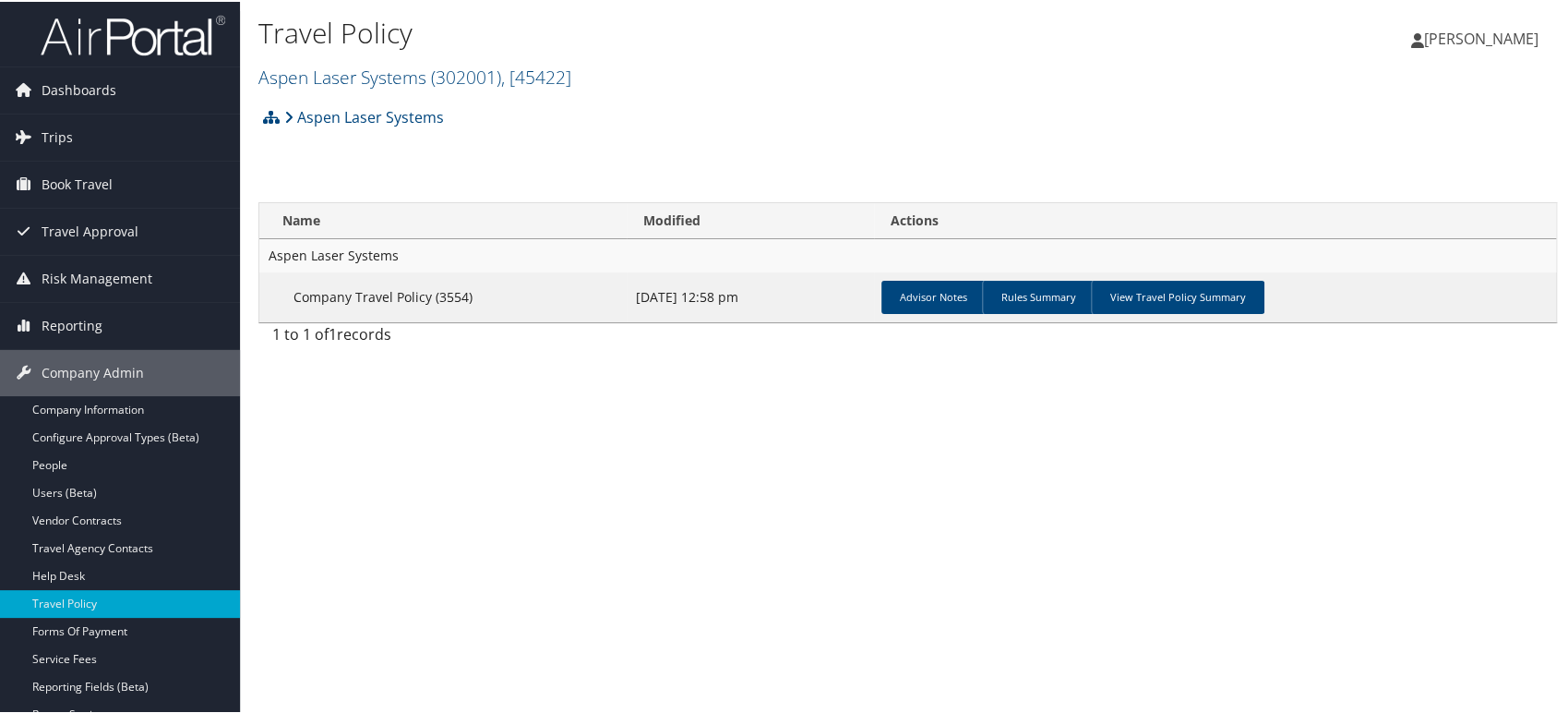
click at [579, 441] on div "Travel Policy Aspen Laser Systems ( 302001 ) , [ 45422 ] Aspen Laser Systems Nu…" at bounding box center [908, 356] width 1336 height 713
click at [778, 435] on div "Travel Policy Aspen Laser Systems ( 302001 ) , [ 45422 ] Aspen Laser Systems Nu…" at bounding box center [908, 356] width 1336 height 713
click at [162, 54] on img at bounding box center [132, 33] width 185 height 43
